Goal: Transaction & Acquisition: Subscribe to service/newsletter

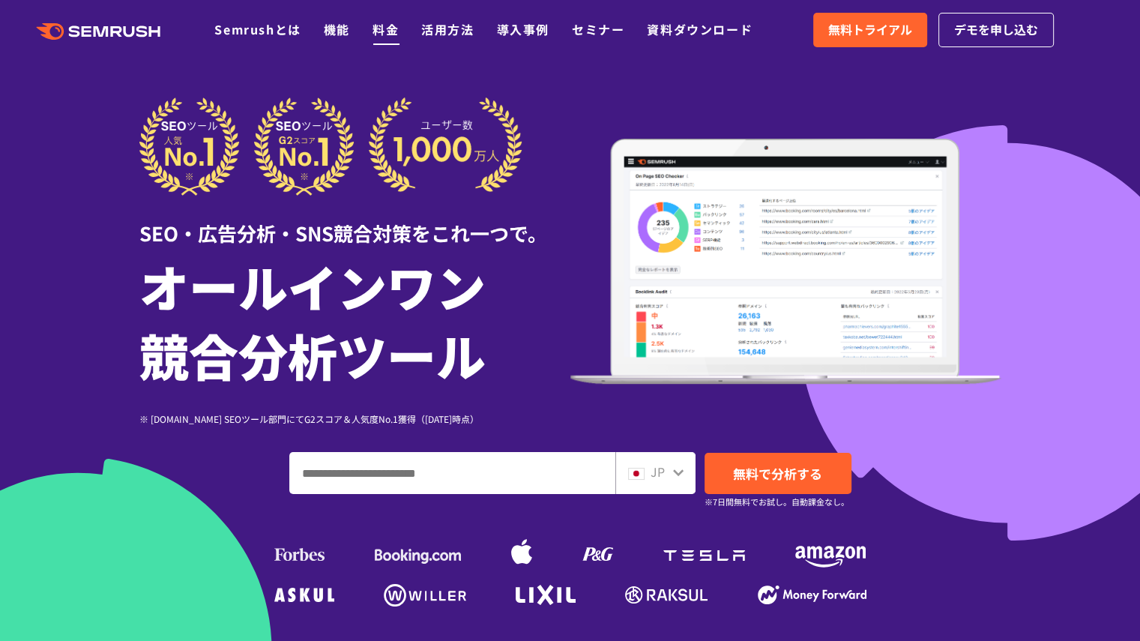
click at [378, 28] on link "料金" at bounding box center [385, 29] width 26 height 18
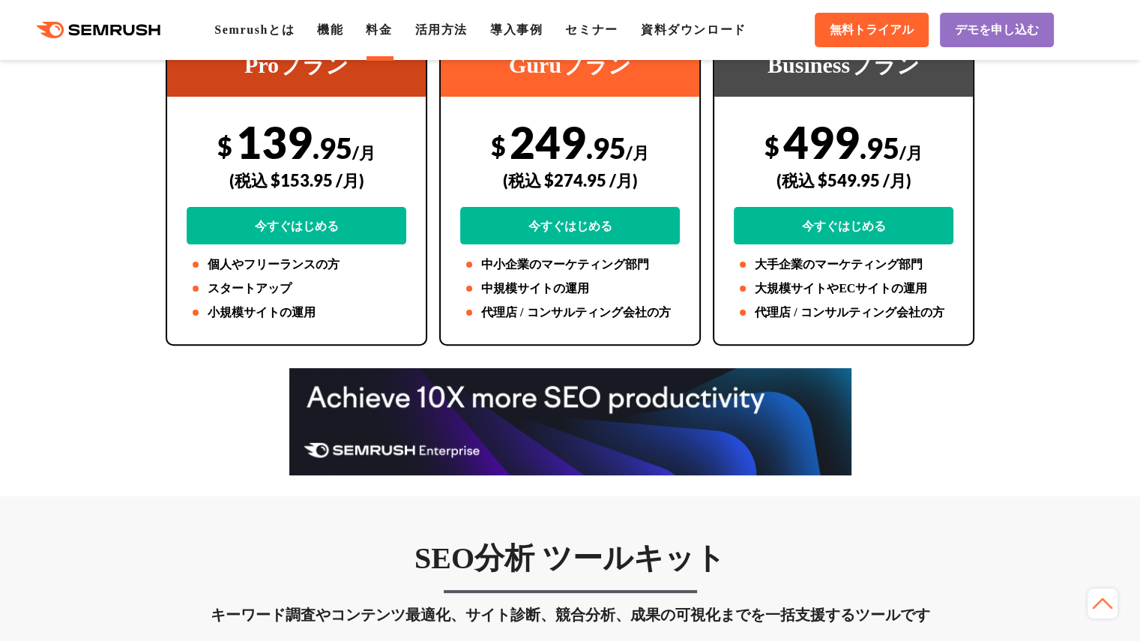
scroll to position [199, 0]
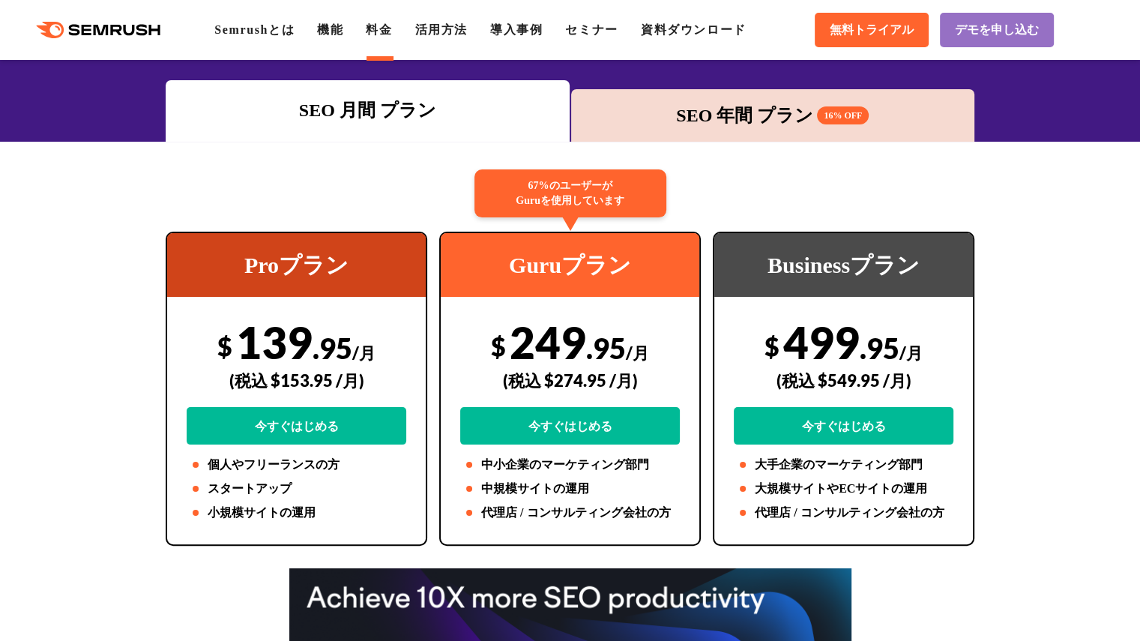
click at [809, 132] on div "SEO 年間 プラン 16% OFF" at bounding box center [773, 115] width 404 height 52
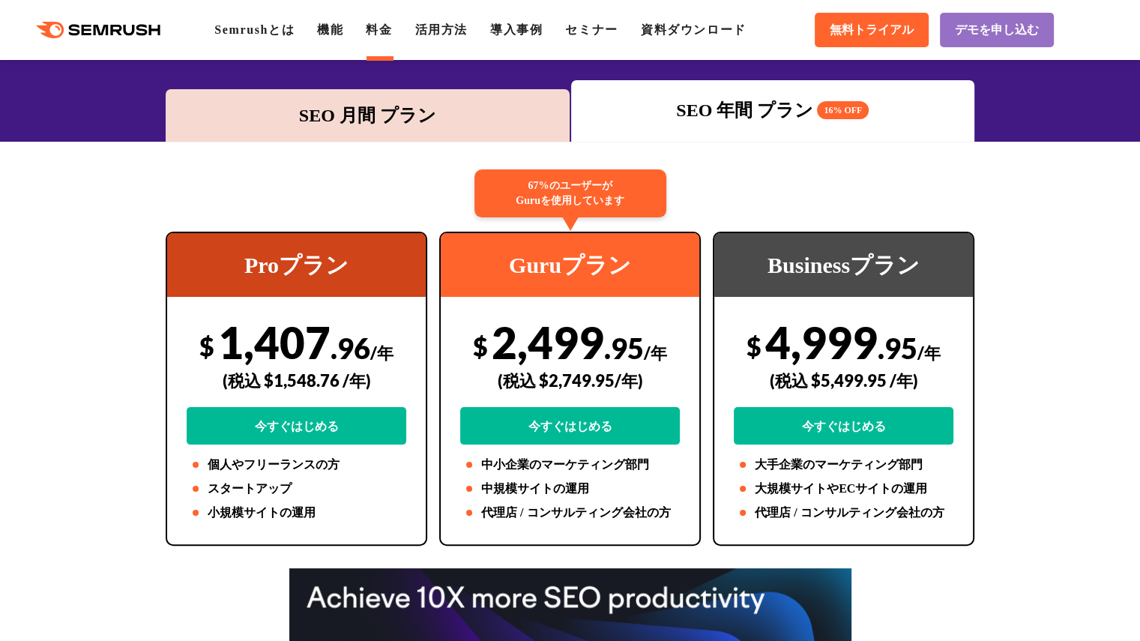
click at [453, 140] on div "SEO 月間 プラン" at bounding box center [368, 115] width 404 height 52
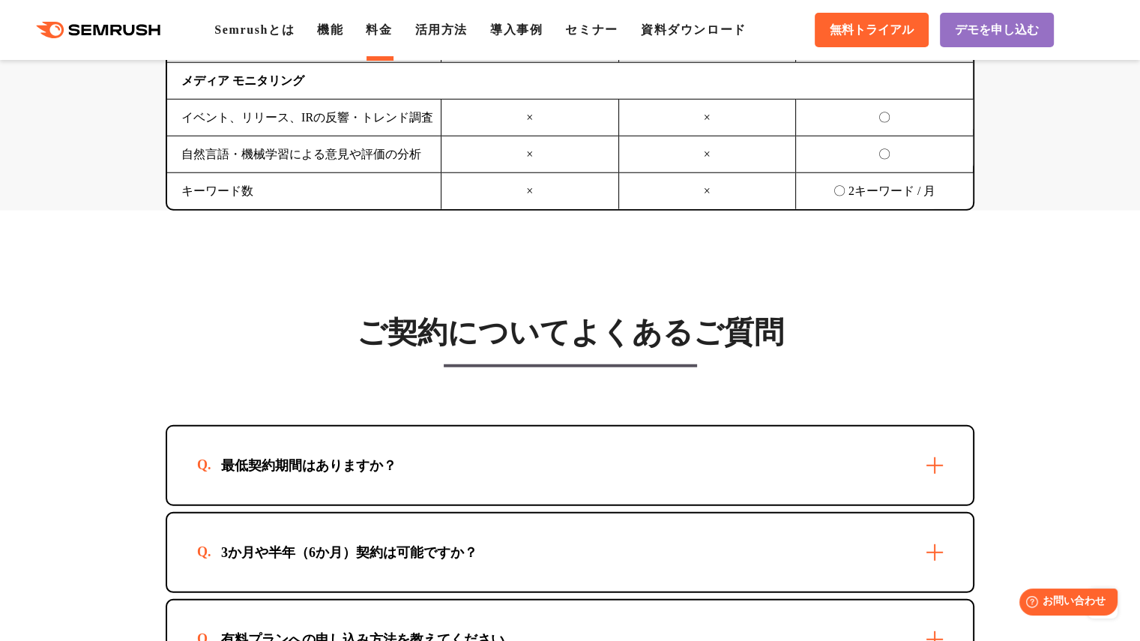
scroll to position [4996, 0]
